Goal: Task Accomplishment & Management: Complete application form

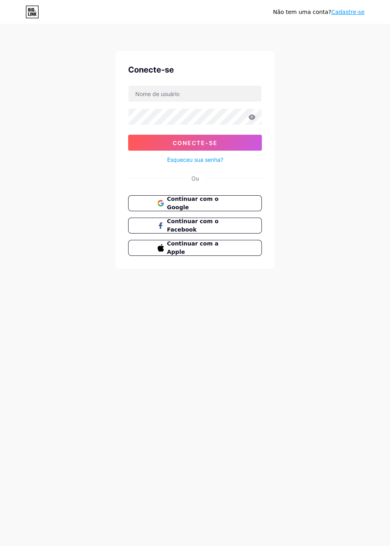
click at [208, 196] on button "Continuar com o Google" at bounding box center [195, 203] width 134 height 16
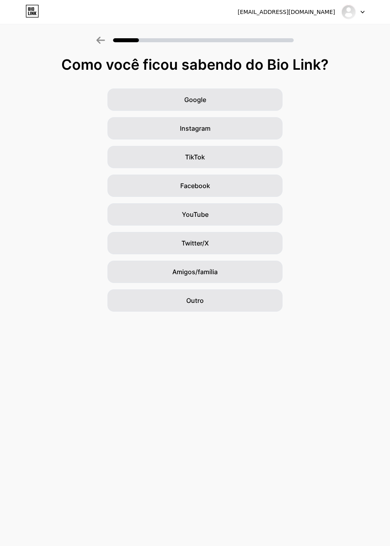
click at [358, 298] on div "Google Instagram TikTok Facebook YouTube Twitter/X Amigos/família Outro" at bounding box center [195, 199] width 390 height 223
click at [251, 97] on div "Google" at bounding box center [195, 99] width 175 height 22
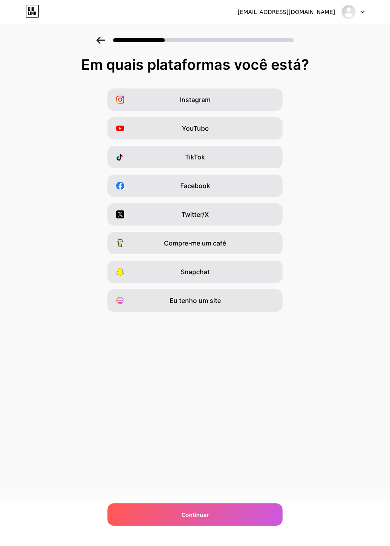
click at [245, 95] on div "Instagram" at bounding box center [195, 99] width 175 height 22
click at [243, 184] on div "Facebook" at bounding box center [195, 185] width 175 height 22
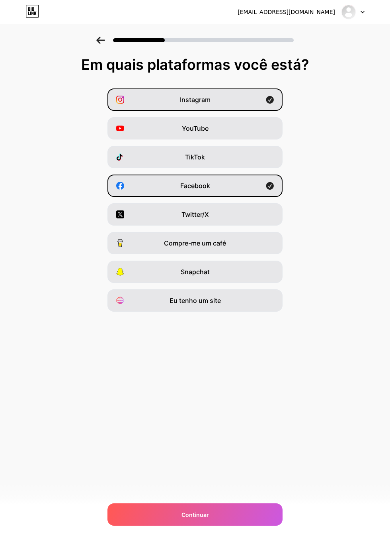
click at [214, 525] on div "Continuar" at bounding box center [195, 514] width 175 height 22
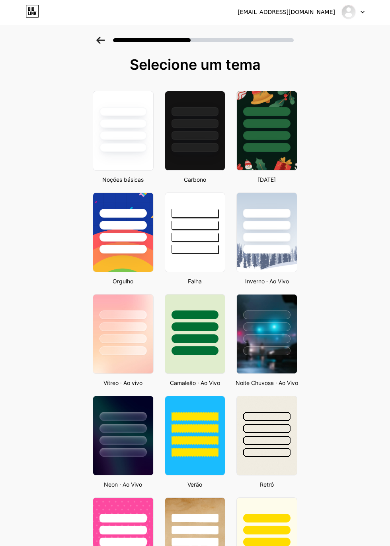
click at [216, 153] on div at bounding box center [195, 131] width 61 height 80
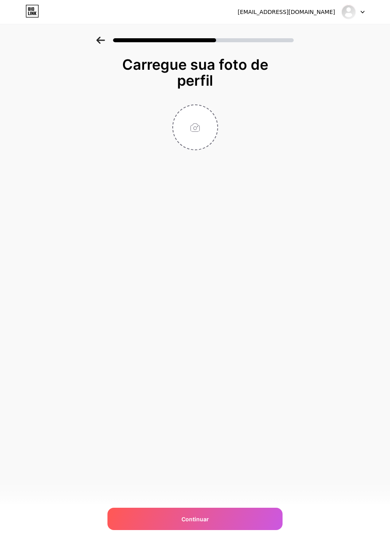
click at [201, 131] on input "file" at bounding box center [195, 127] width 44 height 44
type input "C:\fakepath\WhatsApp Image [DATE] 17.25.37.jpeg"
click at [223, 530] on div "Continuar" at bounding box center [195, 519] width 175 height 22
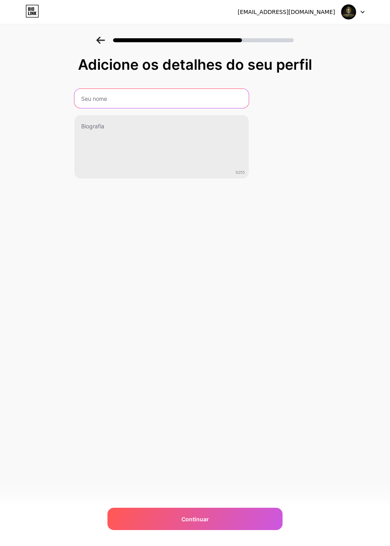
click at [205, 96] on input "text" at bounding box center [161, 98] width 174 height 19
type input "Dinastia Barber"
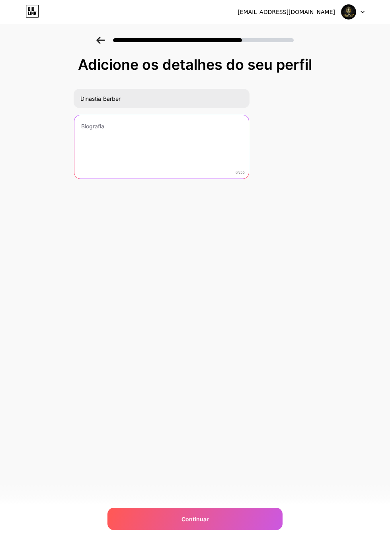
click at [176, 127] on textarea at bounding box center [161, 147] width 174 height 64
click at [174, 139] on textarea at bounding box center [162, 147] width 176 height 65
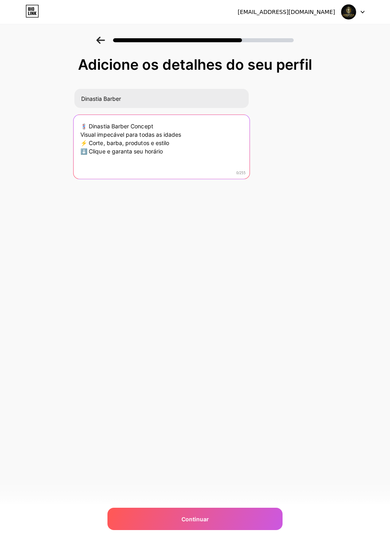
type textarea "💈 Dinastia Barber Concept Visual impecável para todas as idades ⚡ Corte, barba,…"
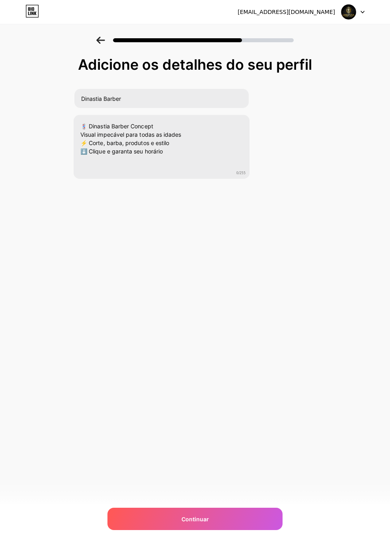
click at [322, 295] on div "[EMAIL_ADDRESS][DOMAIN_NAME] Sair Link copiado Adicione os detalhes do seu perf…" at bounding box center [195, 273] width 390 height 546
click at [242, 521] on div "Continuar" at bounding box center [195, 519] width 175 height 22
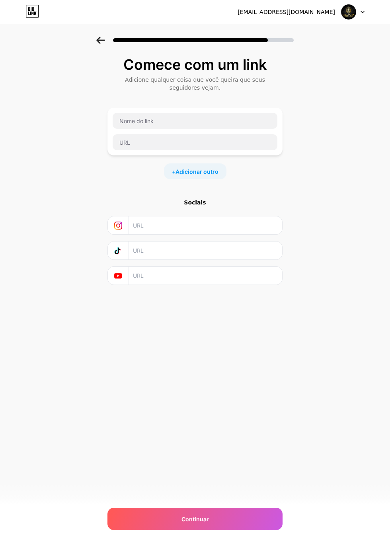
scroll to position [17, 0]
click at [246, 113] on input "text" at bounding box center [195, 121] width 165 height 16
type input "WhatsApp"
click at [238, 134] on input "text" at bounding box center [195, 142] width 165 height 16
click at [231, 113] on input "WhatsApp" at bounding box center [195, 121] width 165 height 16
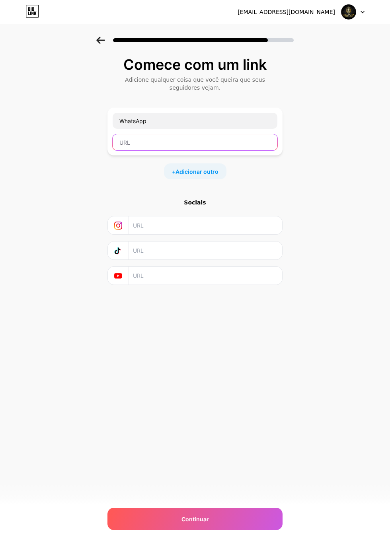
click at [218, 134] on input "text" at bounding box center [195, 142] width 165 height 16
type input "[URL][DOMAIN_NAME][PHONE_NUMBER]"
click at [319, 205] on div "Comece com um link Adicione qualquer coisa que você queira que seus seguidores …" at bounding box center [195, 181] width 390 height 288
click at [220, 514] on div "Continuar" at bounding box center [195, 519] width 175 height 22
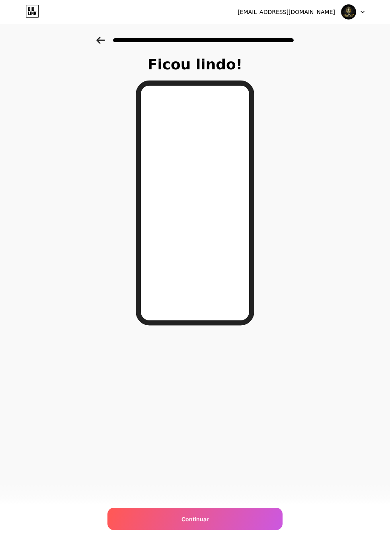
click at [228, 518] on div "Continuar" at bounding box center [195, 519] width 175 height 22
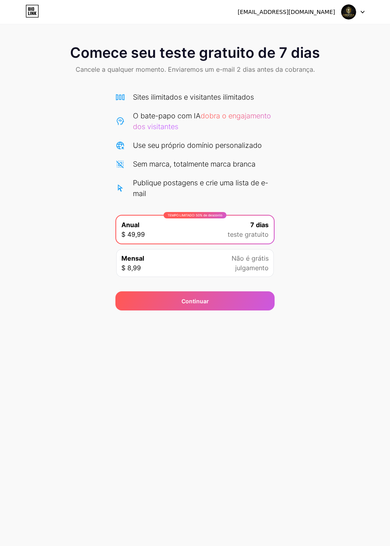
click at [251, 414] on div "[EMAIL_ADDRESS][DOMAIN_NAME] Sair Link copiado Comece seu teste gratuito de 7 d…" at bounding box center [195, 273] width 390 height 546
